Goal: Information Seeking & Learning: Learn about a topic

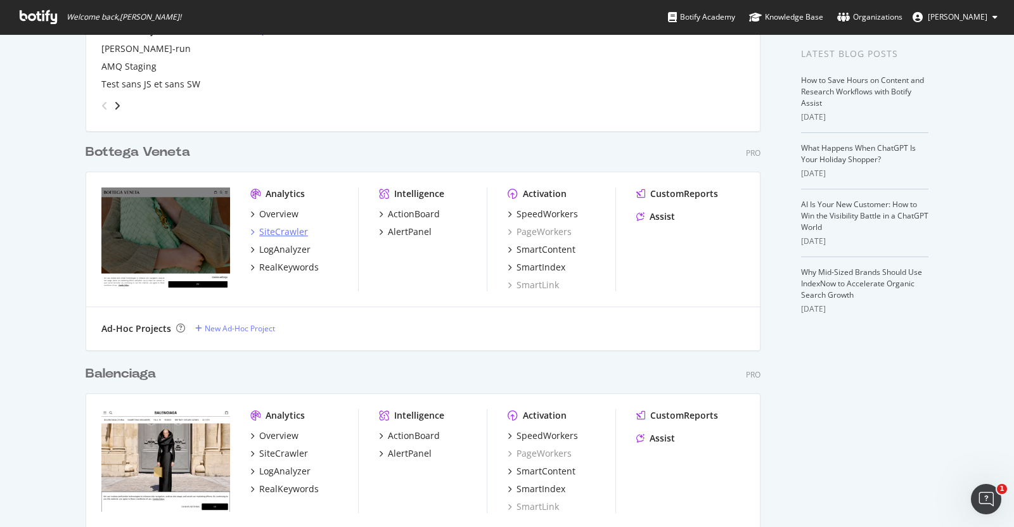
click at [271, 229] on div "SiteCrawler" at bounding box center [283, 232] width 49 height 13
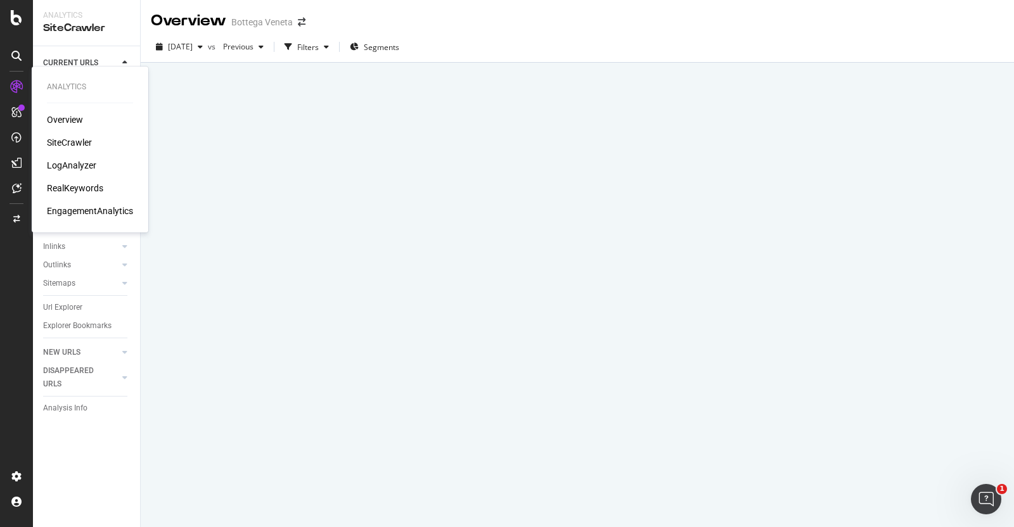
click at [62, 119] on div "Overview" at bounding box center [65, 119] width 36 height 13
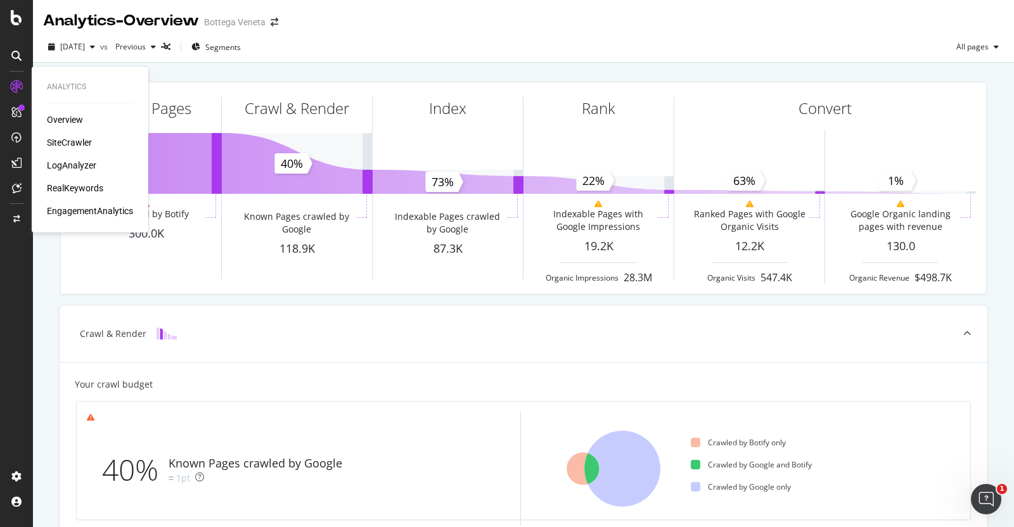
click at [74, 144] on div "SiteCrawler" at bounding box center [69, 142] width 45 height 13
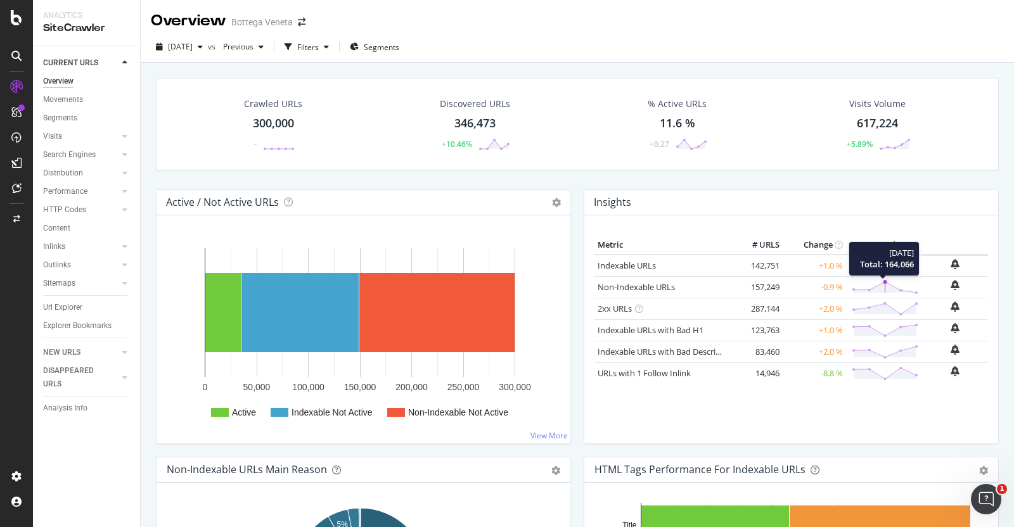
click at [883, 280] on circle at bounding box center [885, 282] width 4 height 4
click at [643, 281] on link "Non-Indexable URLs" at bounding box center [636, 286] width 77 height 11
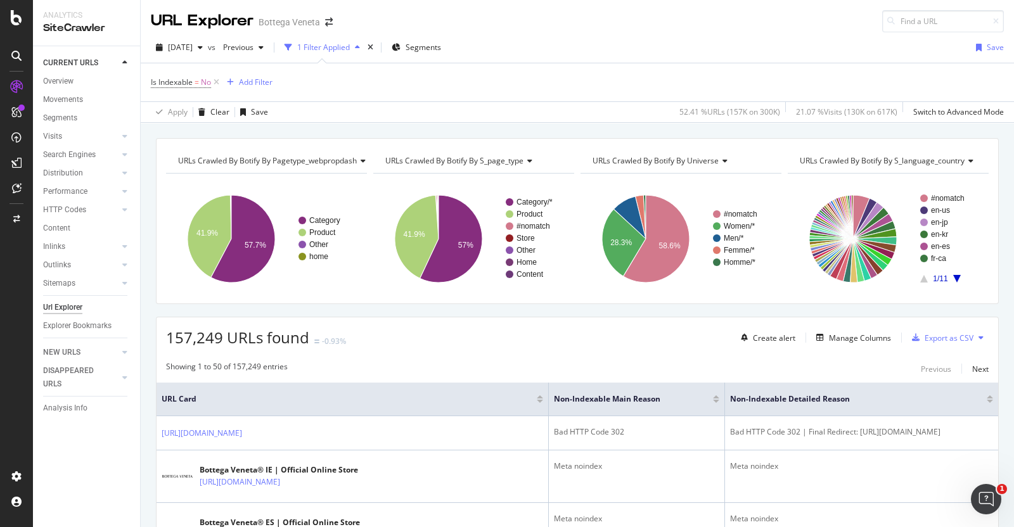
click at [931, 160] on span "URLs Crawled By Botify By s_language_country" at bounding box center [882, 160] width 165 height 11
click at [259, 81] on div "Add Filter" at bounding box center [256, 82] width 34 height 11
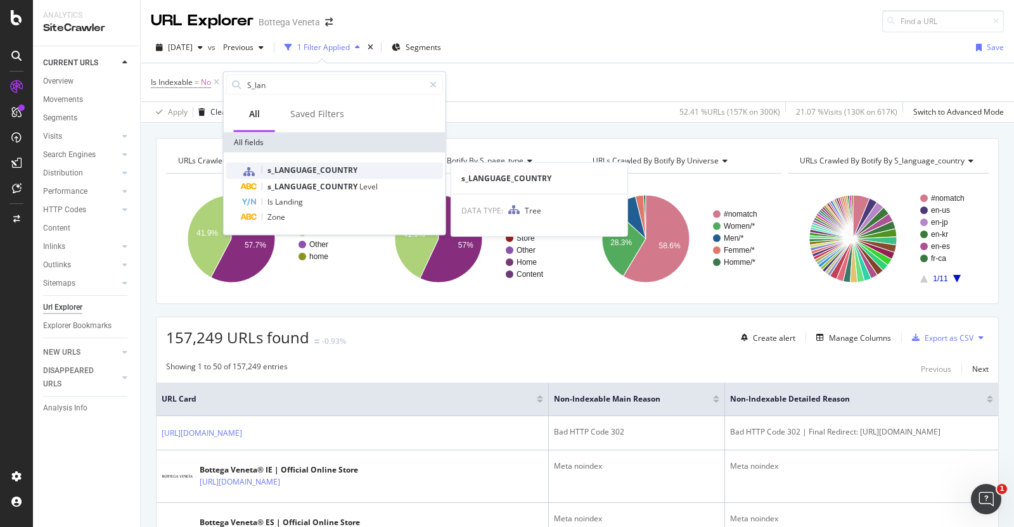
type input "S_lan"
click at [338, 172] on span "s_LANGUAGE_COUNTRY" at bounding box center [313, 170] width 90 height 11
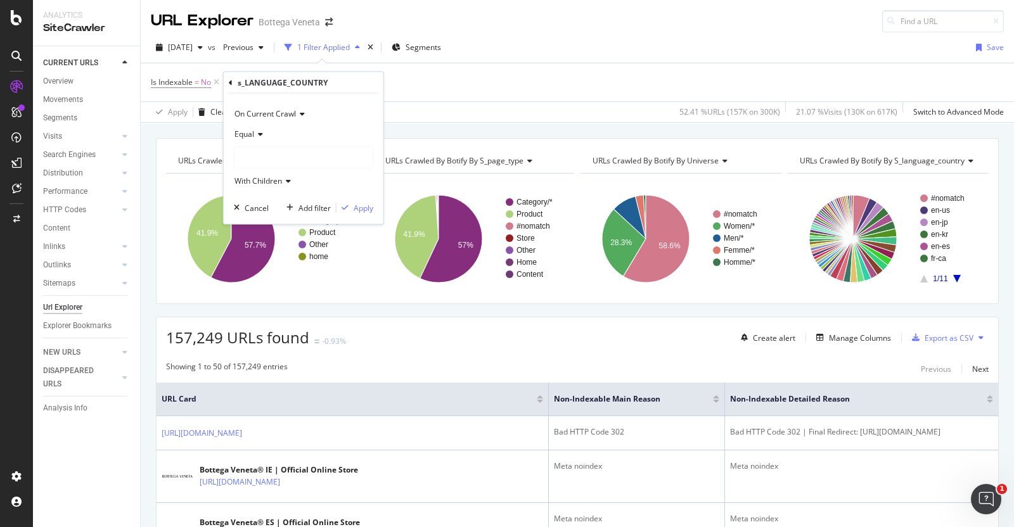
click at [263, 158] on div at bounding box center [304, 158] width 138 height 20
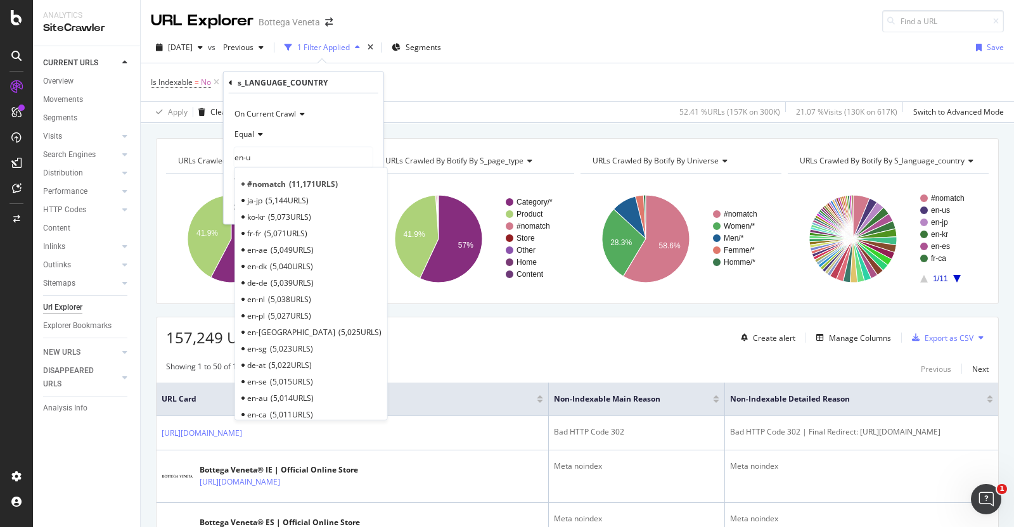
type input "en-us"
click at [288, 157] on input "en-us" at bounding box center [277, 158] width 85 height 20
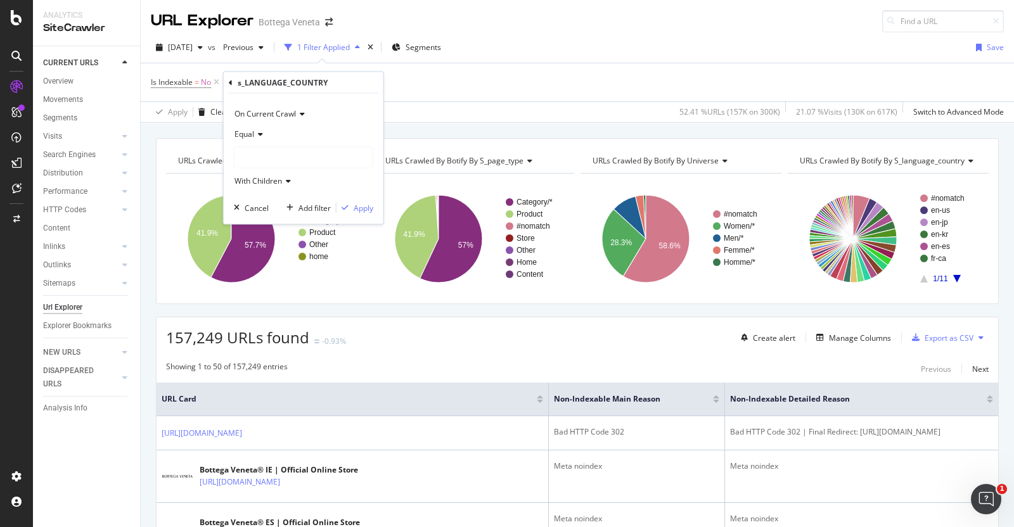
click at [288, 157] on div at bounding box center [304, 158] width 138 height 20
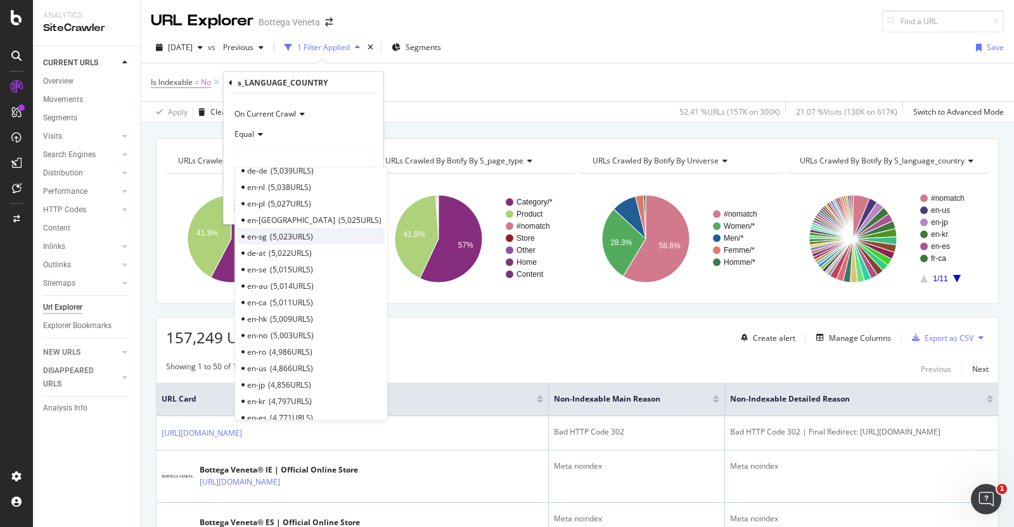
scroll to position [117, 0]
click at [288, 362] on span "4,866 URLS" at bounding box center [291, 363] width 43 height 11
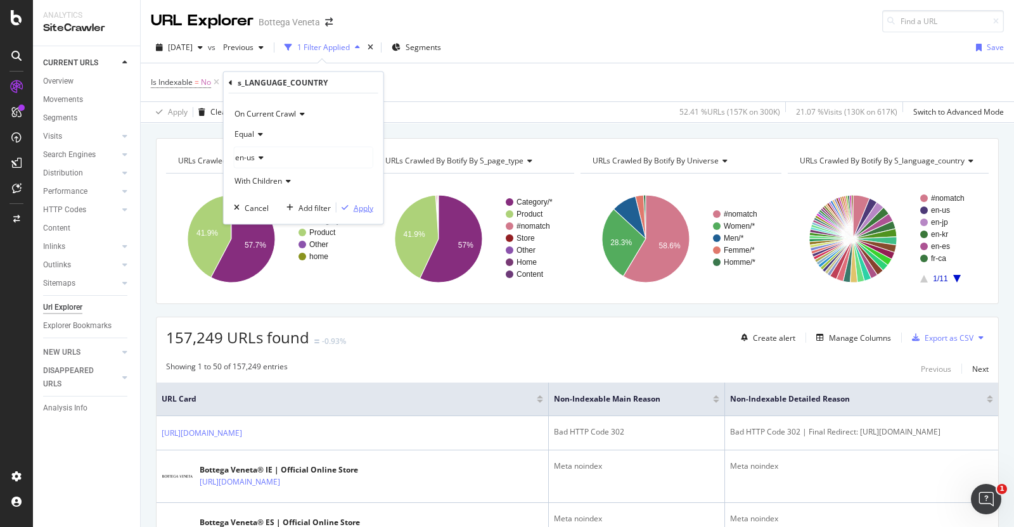
click at [367, 206] on div "Apply" at bounding box center [364, 207] width 20 height 11
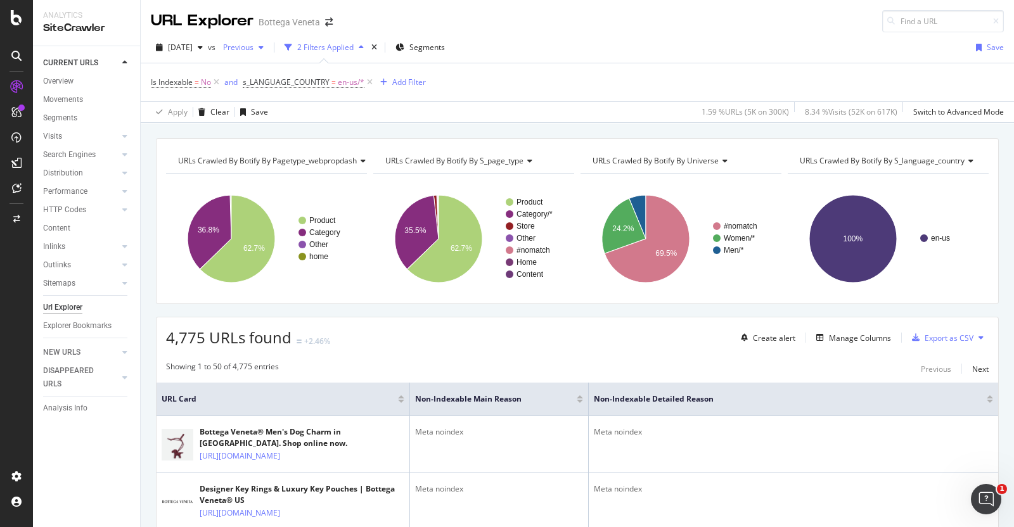
click at [254, 49] on span "Previous" at bounding box center [236, 47] width 36 height 11
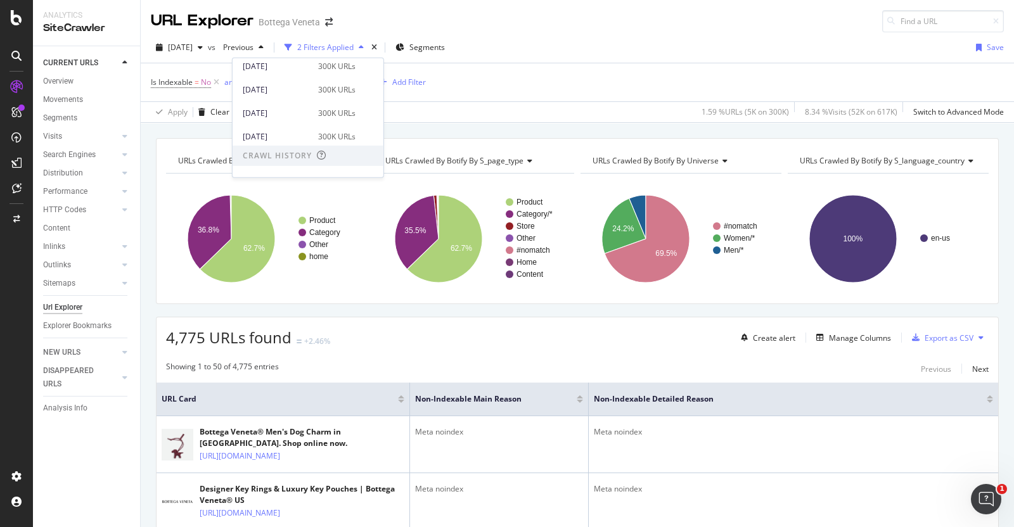
scroll to position [168, 0]
click at [304, 113] on div "[DATE]" at bounding box center [277, 112] width 68 height 11
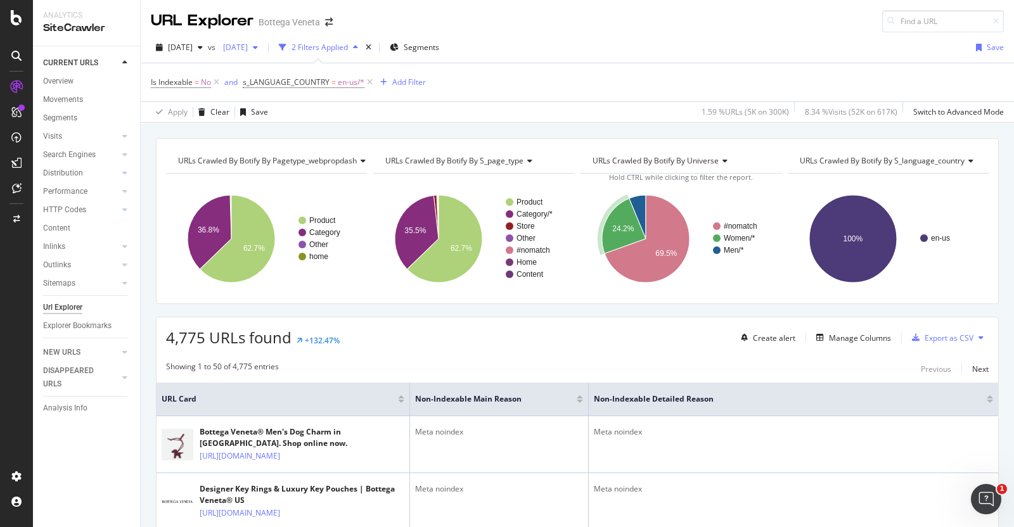
click at [258, 48] on icon "button" at bounding box center [255, 48] width 5 height 8
click at [309, 98] on div "[DATE] 300K URLs" at bounding box center [299, 98] width 113 height 11
click at [258, 44] on icon "button" at bounding box center [255, 48] width 5 height 8
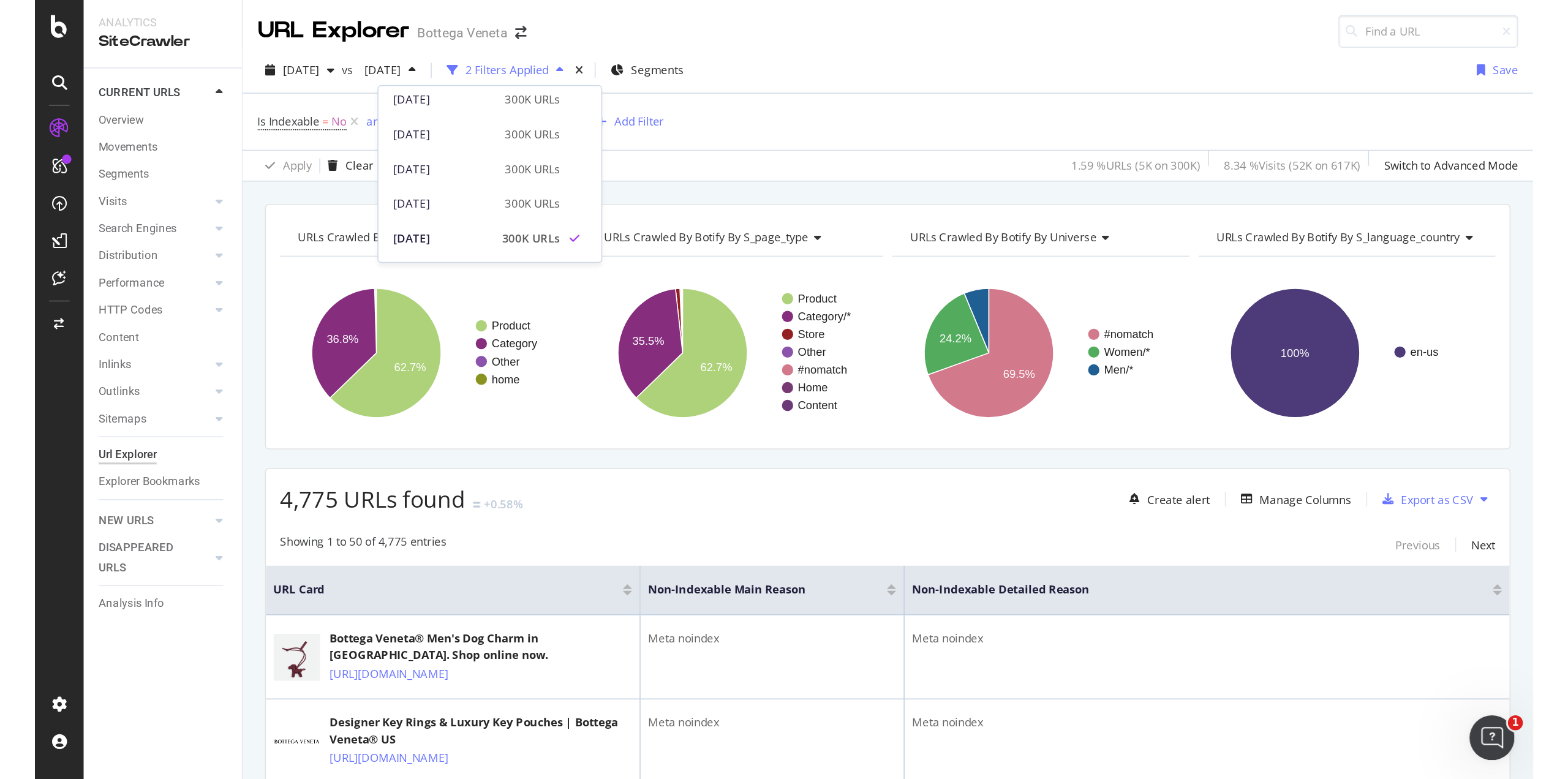
scroll to position [54, 0]
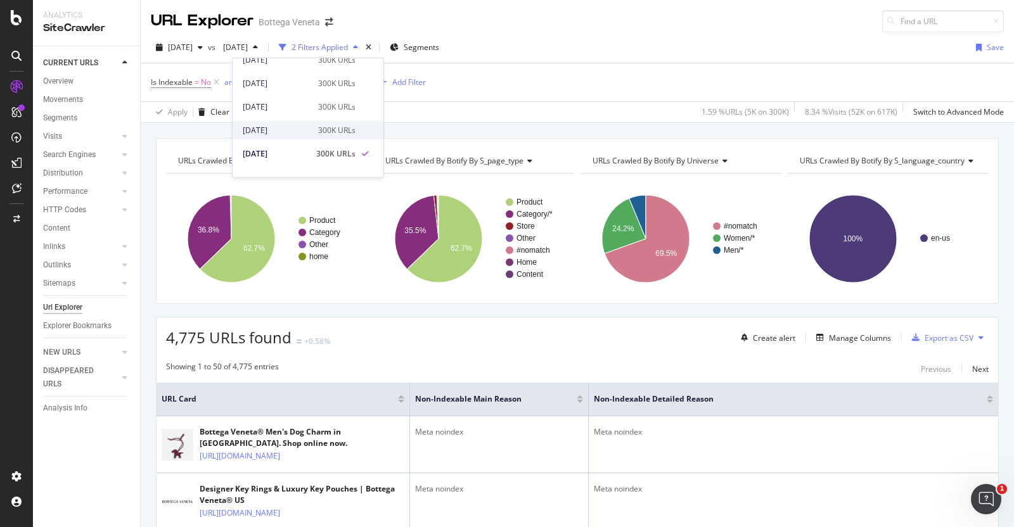
click at [307, 127] on div "[DATE] 300K URLs" at bounding box center [299, 129] width 113 height 11
